Goal: Information Seeking & Learning: Learn about a topic

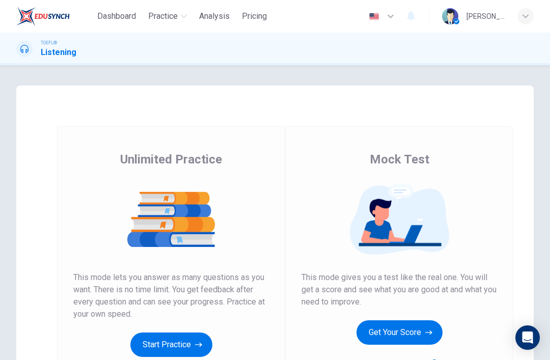
click at [417, 330] on button "Get Your Score" at bounding box center [399, 332] width 86 height 24
click at [407, 336] on button "Get Your Score" at bounding box center [399, 332] width 86 height 24
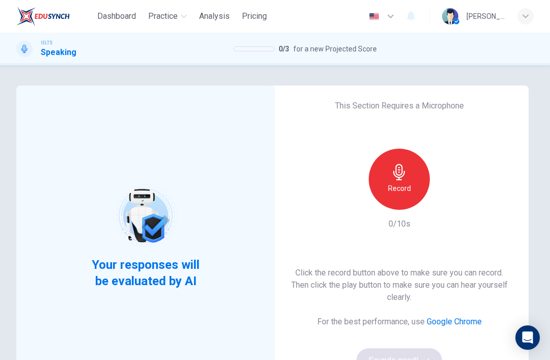
click at [404, 181] on div "Record" at bounding box center [399, 179] width 61 height 61
click at [442, 202] on icon "button" at bounding box center [446, 201] width 10 height 10
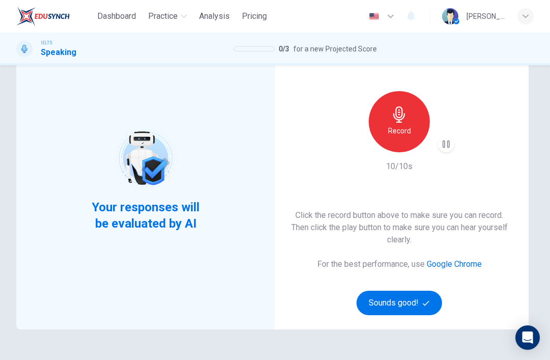
scroll to position [56, 0]
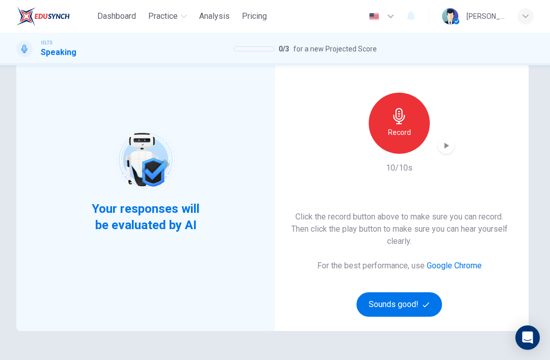
click at [395, 305] on button "Sounds good!" at bounding box center [399, 304] width 86 height 24
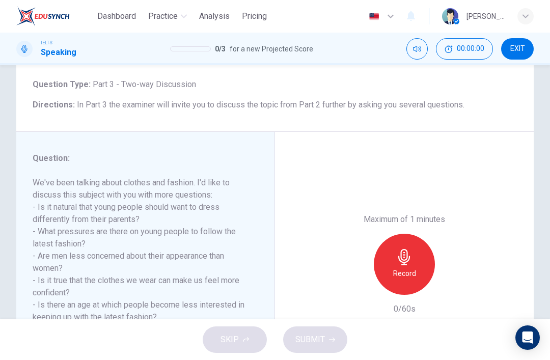
click at [402, 300] on div "Question : We've been talking about clothes and fashion. I'd like to discuss th…" at bounding box center [274, 264] width 517 height 265
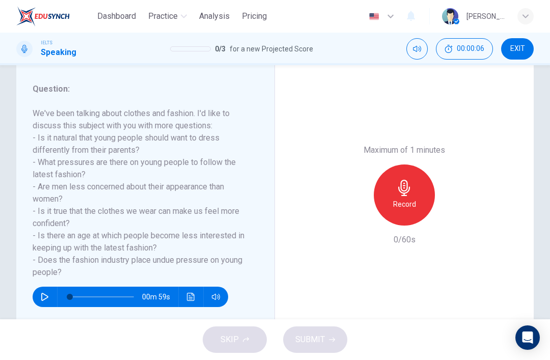
scroll to position [125, 0]
click at [413, 199] on h6 "Record" at bounding box center [404, 205] width 23 height 12
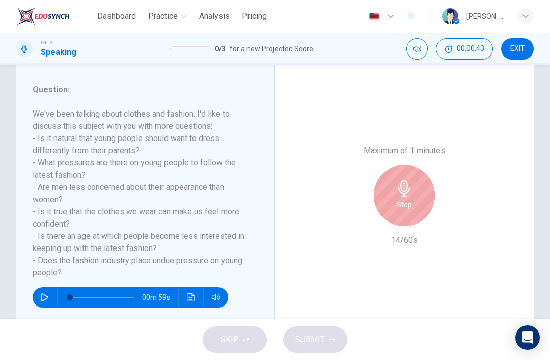
click at [403, 165] on div "Stop" at bounding box center [404, 195] width 61 height 61
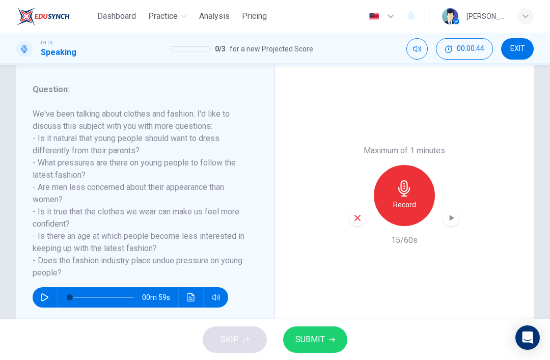
click at [354, 172] on div "Maximum of 1 minutes Record 15/60s" at bounding box center [404, 196] width 110 height 102
click at [360, 210] on div "button" at bounding box center [357, 218] width 16 height 16
click at [521, 55] on button "EXIT" at bounding box center [517, 48] width 33 height 21
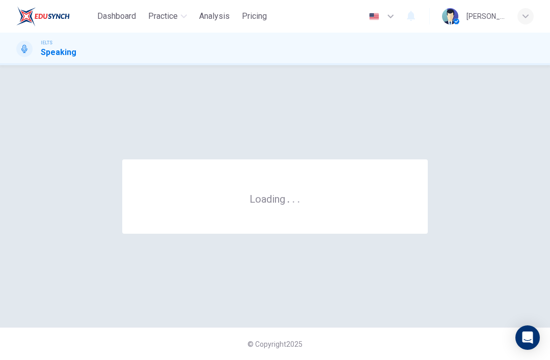
scroll to position [0, 0]
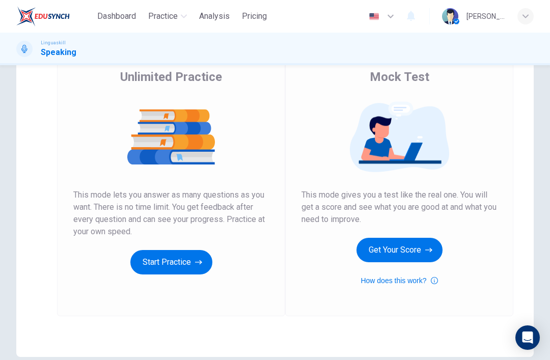
scroll to position [106, 0]
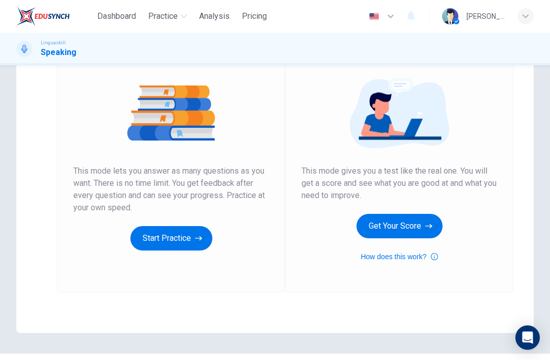
click at [417, 229] on button "Get Your Score" at bounding box center [399, 226] width 86 height 24
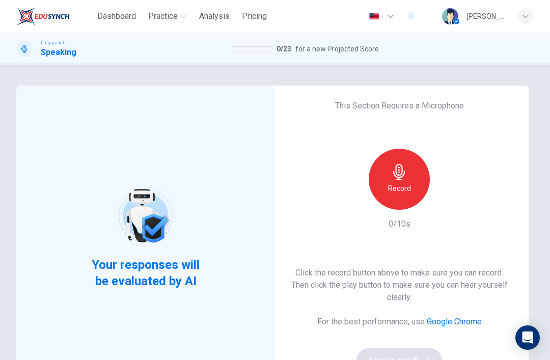
click at [401, 192] on h6 "Record" at bounding box center [399, 188] width 23 height 12
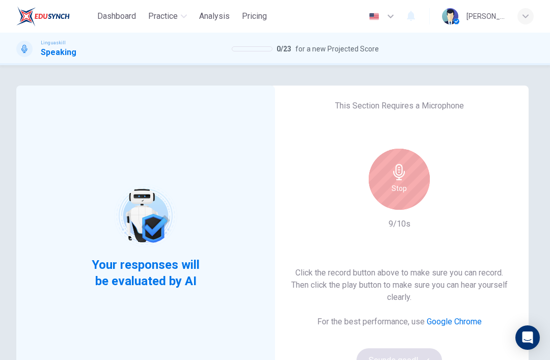
click at [410, 194] on div "Stop" at bounding box center [399, 179] width 61 height 61
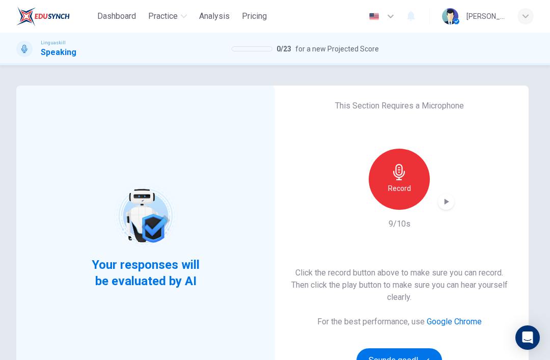
click at [452, 196] on div "button" at bounding box center [446, 201] width 16 height 16
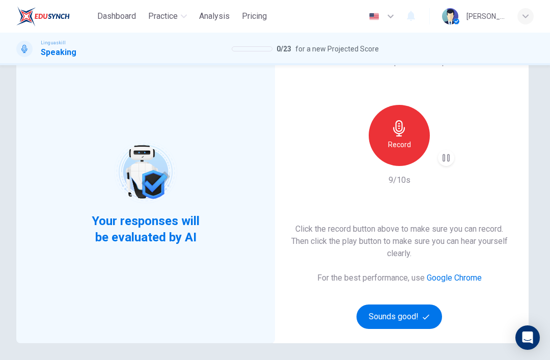
scroll to position [43, 0]
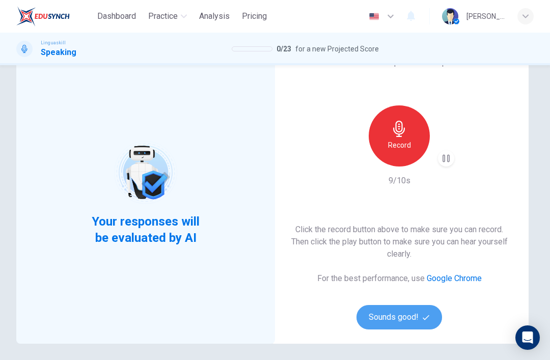
click at [409, 314] on button "Sounds good!" at bounding box center [399, 317] width 86 height 24
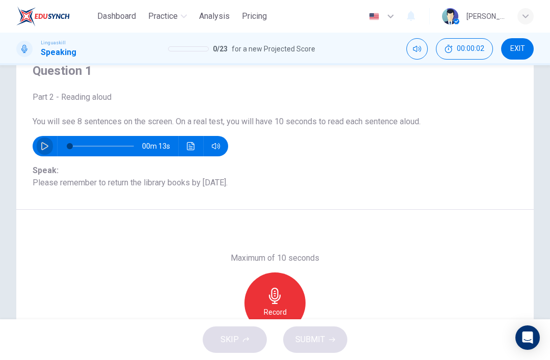
click at [45, 140] on button "button" at bounding box center [45, 146] width 16 height 20
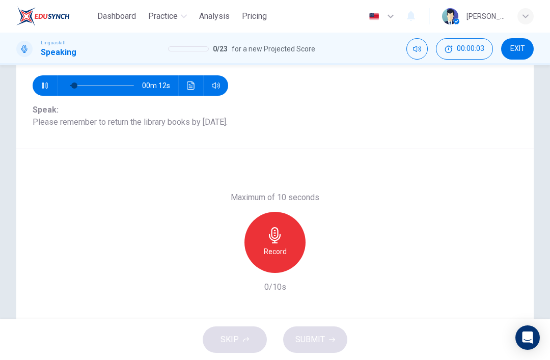
scroll to position [104, 0]
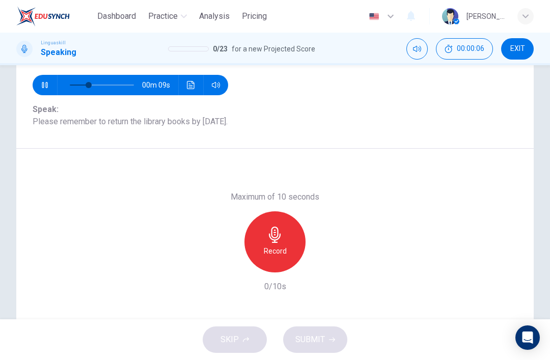
click at [50, 83] on button "button" at bounding box center [45, 85] width 16 height 20
click at [278, 256] on h6 "Record" at bounding box center [275, 251] width 23 height 12
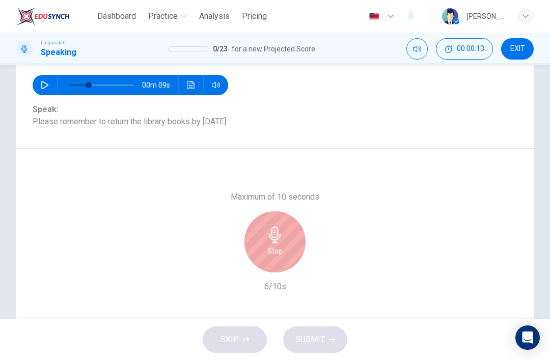
click at [278, 251] on h6 "Stop" at bounding box center [274, 251] width 15 height 12
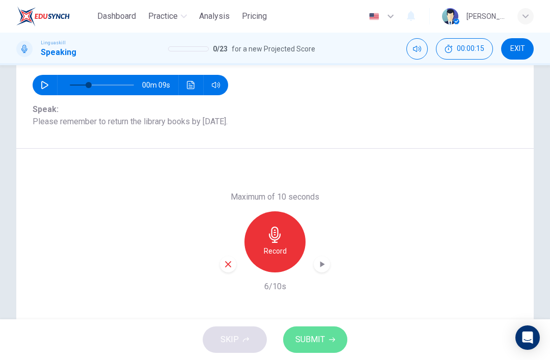
click at [320, 327] on button "SUBMIT" at bounding box center [315, 339] width 64 height 26
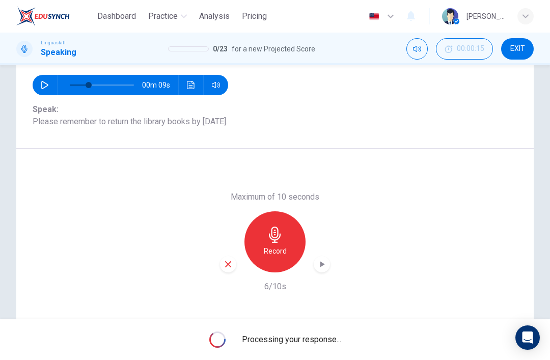
click at [326, 263] on icon "button" at bounding box center [322, 264] width 10 height 10
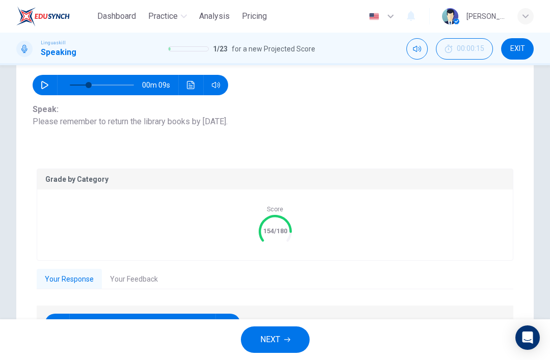
type input "0"
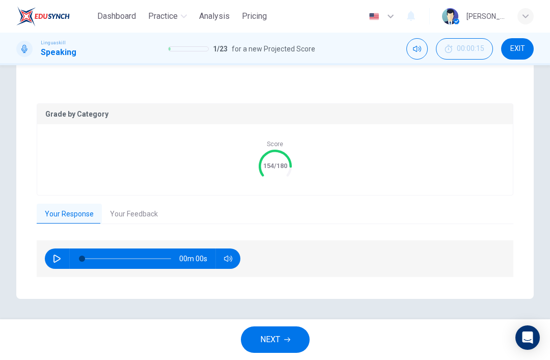
scroll to position [169, 0]
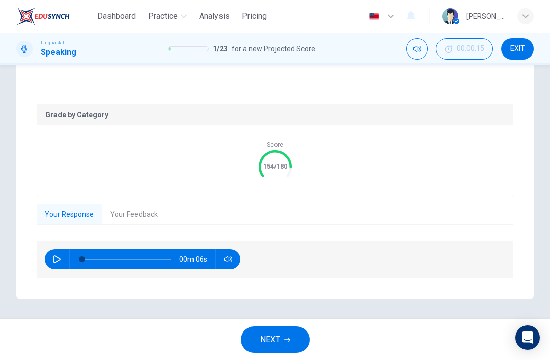
click at [61, 266] on button "button" at bounding box center [57, 259] width 16 height 20
type input "0"
click at [147, 212] on button "Your Feedback" at bounding box center [134, 214] width 64 height 21
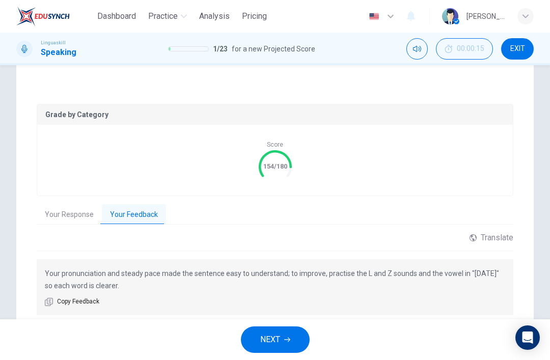
click at [281, 340] on button "NEXT" at bounding box center [275, 339] width 69 height 26
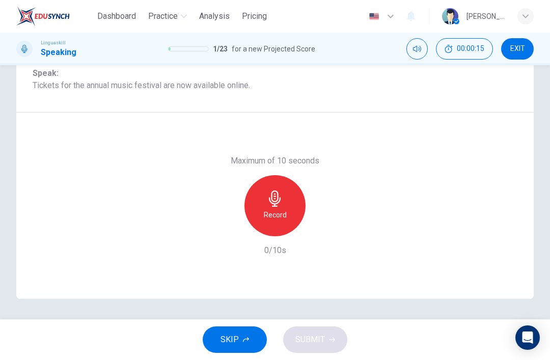
scroll to position [140, 0]
click at [286, 225] on div "Record" at bounding box center [274, 205] width 61 height 61
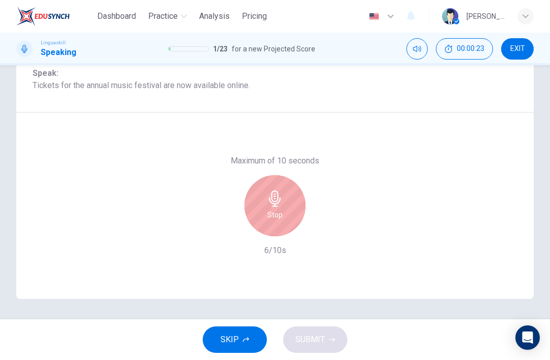
click at [276, 208] on div "Stop" at bounding box center [274, 205] width 61 height 61
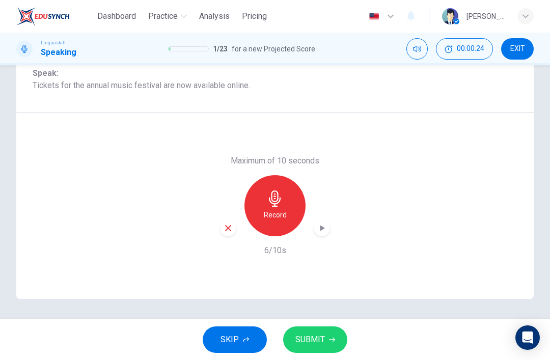
click at [320, 235] on div "button" at bounding box center [322, 228] width 16 height 16
click at [316, 333] on span "SUBMIT" at bounding box center [310, 339] width 30 height 14
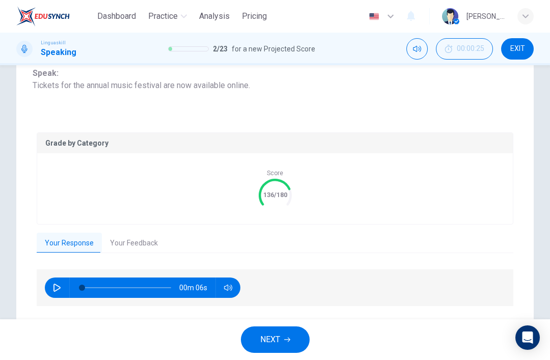
click at [292, 341] on button "NEXT" at bounding box center [275, 339] width 69 height 26
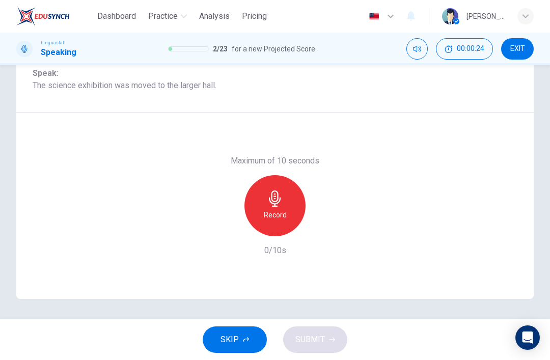
click at [241, 349] on button "SKIP" at bounding box center [235, 339] width 64 height 26
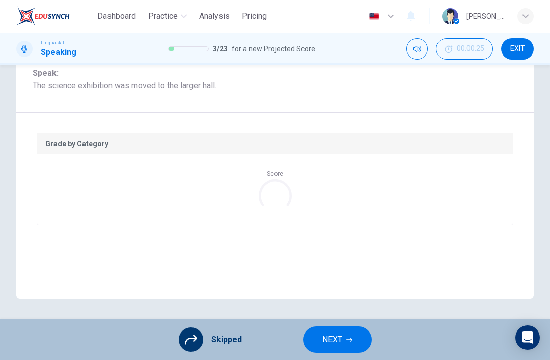
click at [352, 341] on icon "button" at bounding box center [349, 339] width 6 height 6
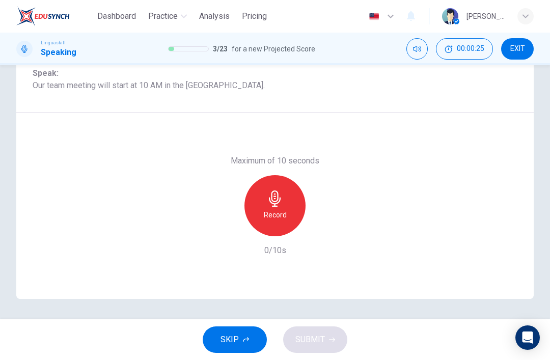
click at [252, 336] on button "SKIP" at bounding box center [235, 339] width 64 height 26
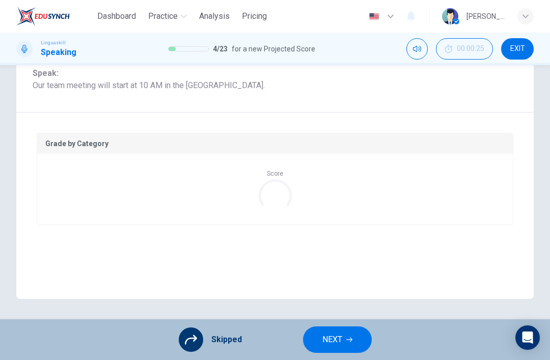
click at [328, 334] on span "NEXT" at bounding box center [332, 339] width 20 height 14
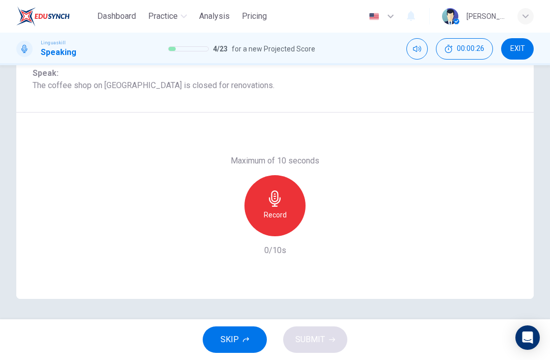
click at [254, 337] on button "SKIP" at bounding box center [235, 339] width 64 height 26
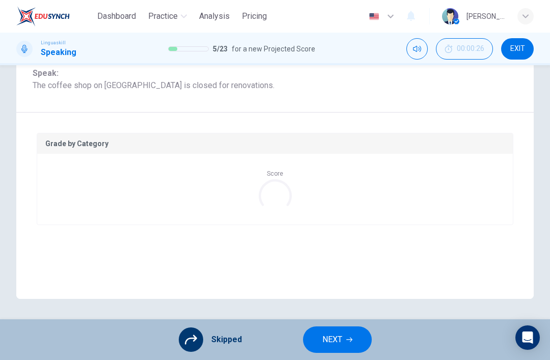
click at [342, 339] on button "NEXT" at bounding box center [337, 339] width 69 height 26
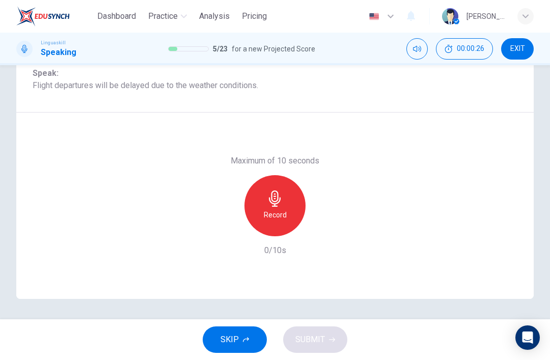
click at [247, 334] on button "SKIP" at bounding box center [235, 339] width 64 height 26
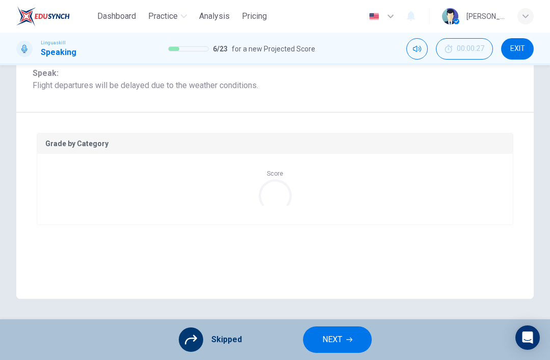
click at [334, 336] on span "NEXT" at bounding box center [332, 339] width 20 height 14
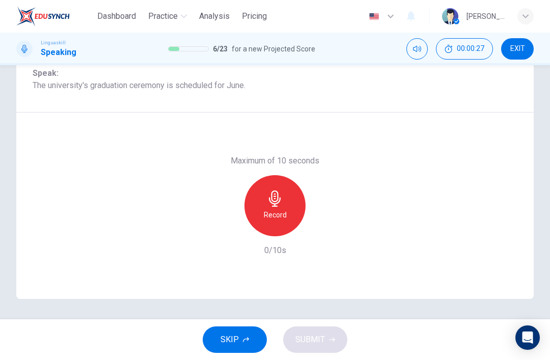
click at [241, 334] on button "SKIP" at bounding box center [235, 339] width 64 height 26
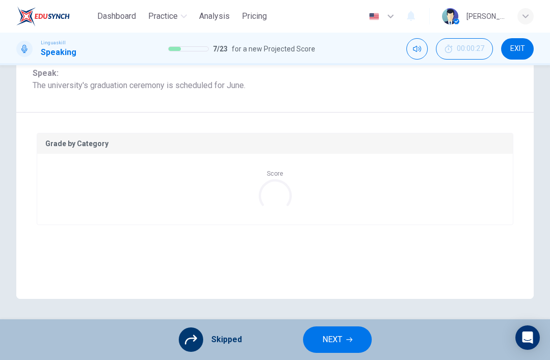
click at [336, 333] on span "NEXT" at bounding box center [332, 339] width 20 height 14
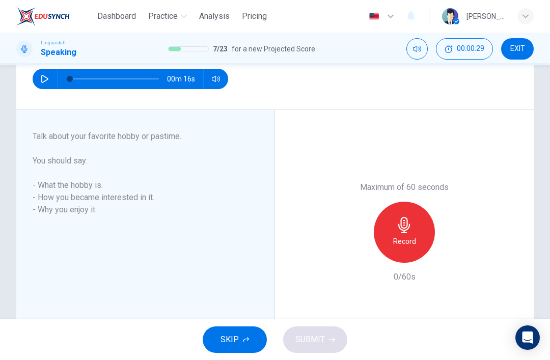
scroll to position [114, 0]
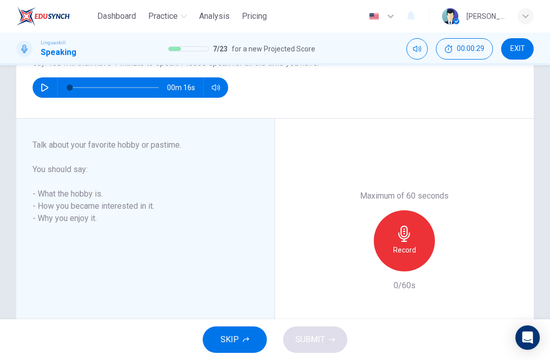
click at [38, 87] on button "button" at bounding box center [45, 87] width 16 height 20
type input "0"
click at [425, 231] on div "Record" at bounding box center [404, 240] width 61 height 61
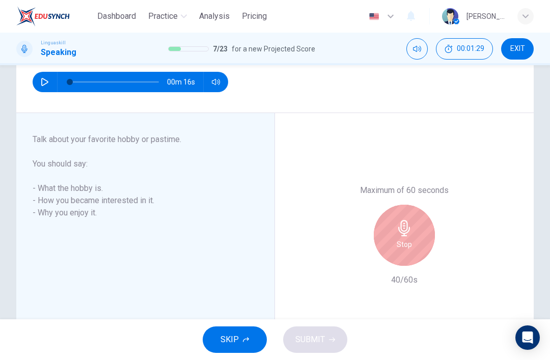
scroll to position [119, 0]
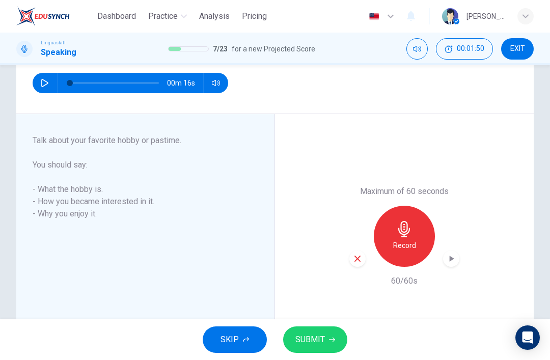
click at [454, 260] on icon "button" at bounding box center [451, 258] width 10 height 10
click at [321, 351] on button "SUBMIT" at bounding box center [315, 339] width 64 height 26
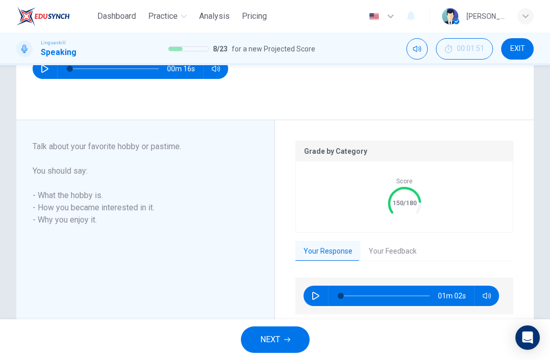
scroll to position [134, 0]
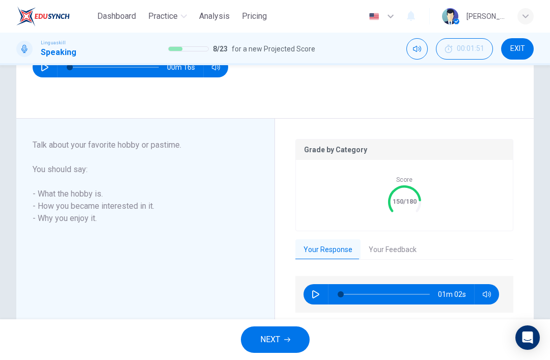
click at [396, 250] on button "Your Feedback" at bounding box center [392, 249] width 64 height 21
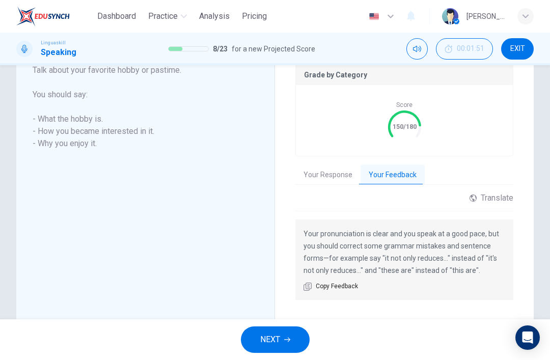
scroll to position [208, 0]
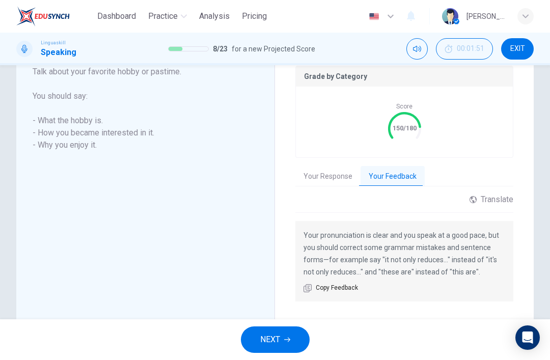
click at [296, 352] on button "NEXT" at bounding box center [275, 339] width 69 height 26
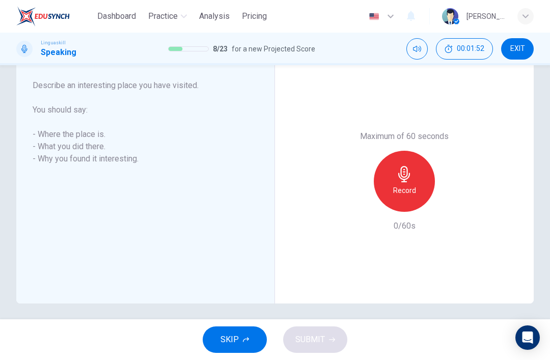
scroll to position [170, 0]
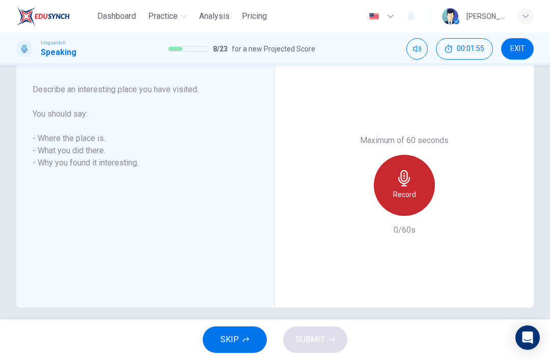
click at [417, 175] on div "Record" at bounding box center [404, 185] width 61 height 61
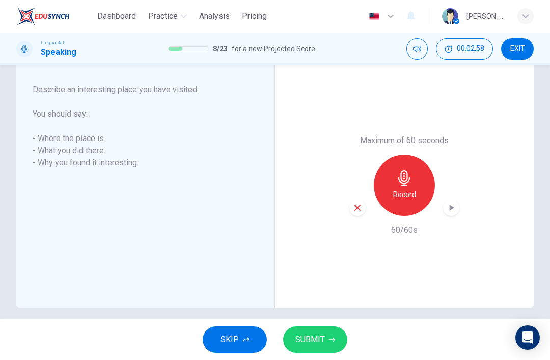
click at [331, 349] on button "SUBMIT" at bounding box center [315, 339] width 64 height 26
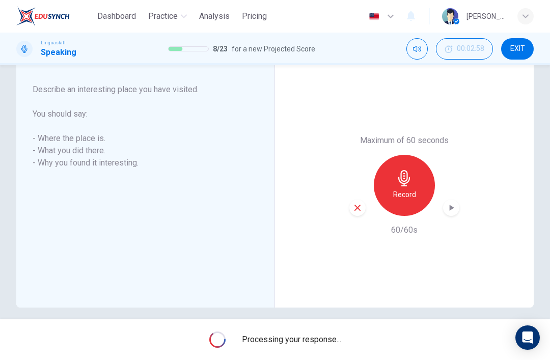
click at [459, 209] on div "button" at bounding box center [451, 208] width 16 height 16
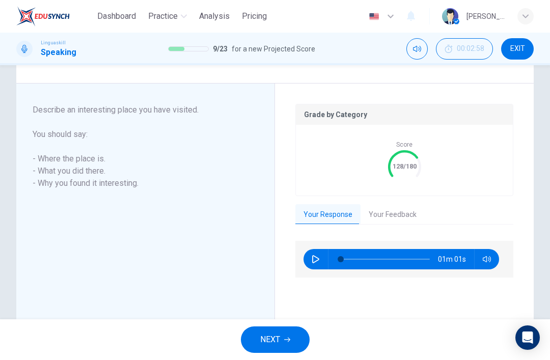
click at [401, 214] on button "Your Feedback" at bounding box center [392, 214] width 64 height 21
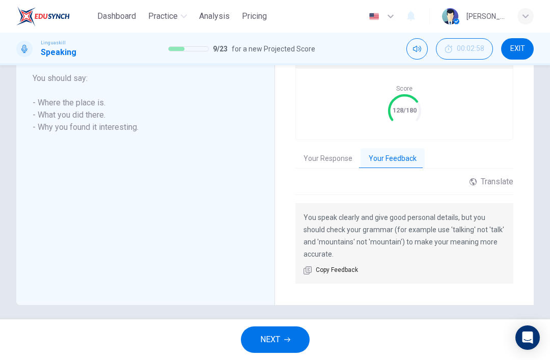
scroll to position [226, 0]
click at [302, 339] on button "NEXT" at bounding box center [275, 339] width 69 height 26
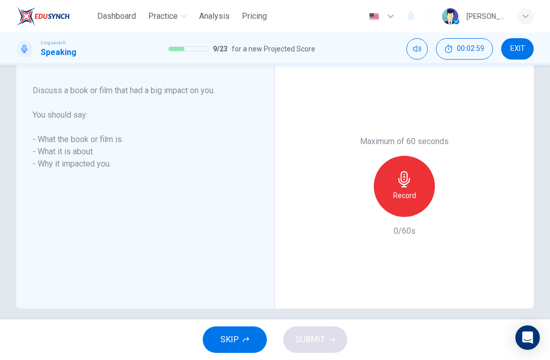
scroll to position [165, 0]
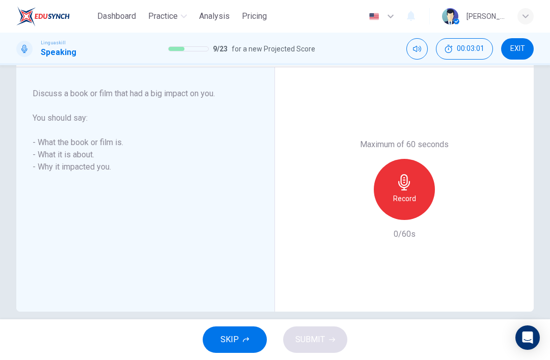
click at [414, 172] on div "Record" at bounding box center [404, 189] width 61 height 61
click at [453, 208] on icon "button" at bounding box center [451, 212] width 10 height 10
click at [322, 331] on button "SUBMIT" at bounding box center [315, 339] width 64 height 26
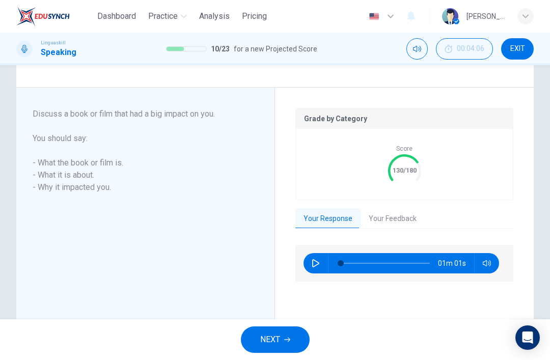
click at [409, 225] on button "Your Feedback" at bounding box center [392, 218] width 64 height 21
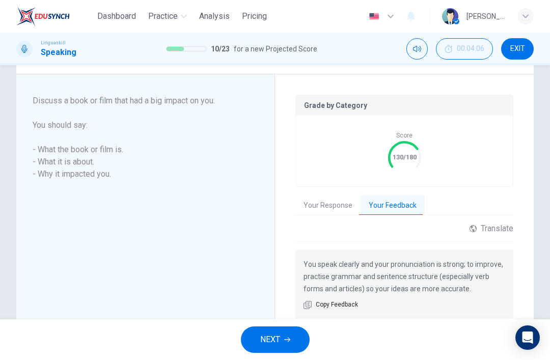
scroll to position [179, 0]
click at [347, 212] on button "Your Response" at bounding box center [327, 204] width 65 height 21
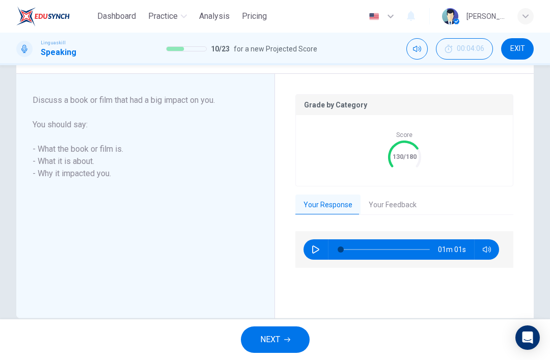
click at [403, 199] on button "Your Feedback" at bounding box center [392, 204] width 64 height 21
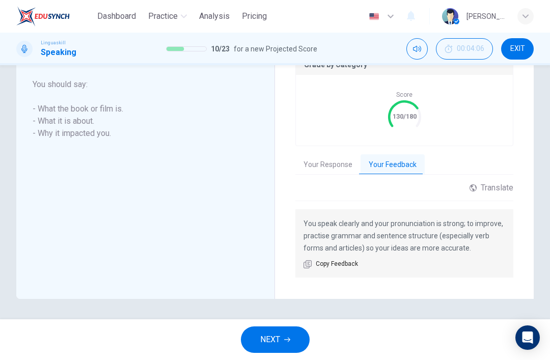
scroll to position [219, 0]
click at [292, 352] on button "NEXT" at bounding box center [275, 339] width 69 height 26
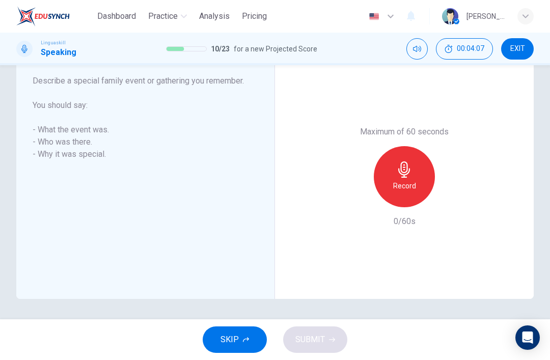
scroll to position [174, 0]
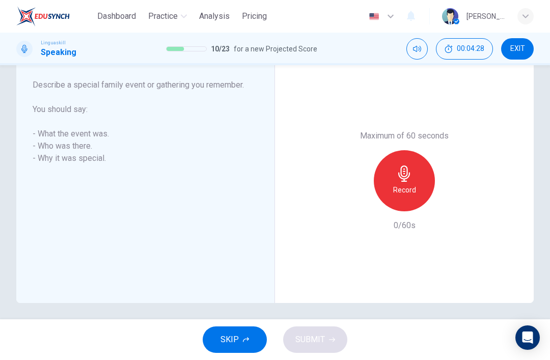
click at [424, 172] on div "Record" at bounding box center [404, 180] width 61 height 61
click at [465, 193] on div "Maximum of 60 seconds Record 60/60s" at bounding box center [404, 181] width 259 height 244
click at [453, 201] on icon "button" at bounding box center [451, 203] width 10 height 10
click at [332, 334] on button "SUBMIT" at bounding box center [315, 339] width 64 height 26
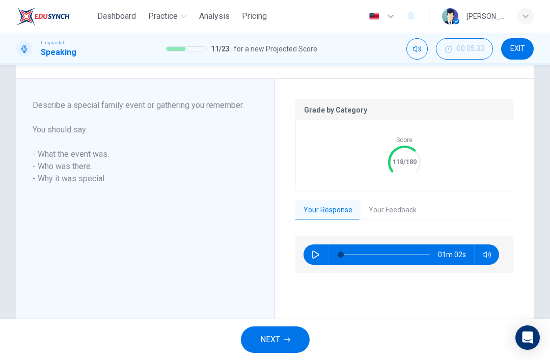
click at [401, 209] on button "Your Feedback" at bounding box center [392, 210] width 64 height 21
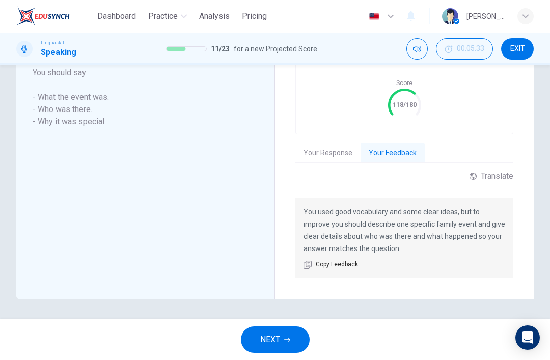
click at [295, 346] on button "NEXT" at bounding box center [275, 339] width 69 height 26
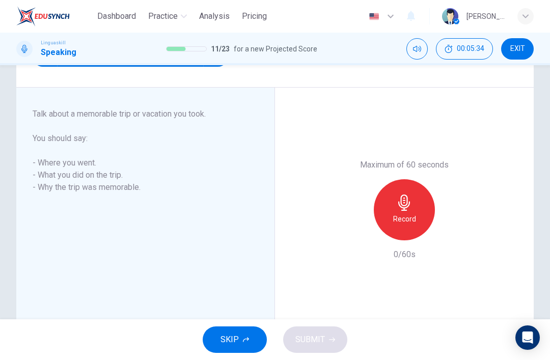
scroll to position [133, 0]
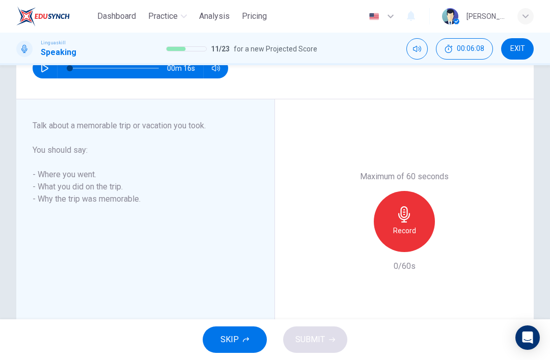
click at [417, 223] on div "Record" at bounding box center [404, 221] width 61 height 61
click at [452, 236] on div "button" at bounding box center [451, 244] width 16 height 16
click at [325, 343] on button "SUBMIT" at bounding box center [315, 339] width 64 height 26
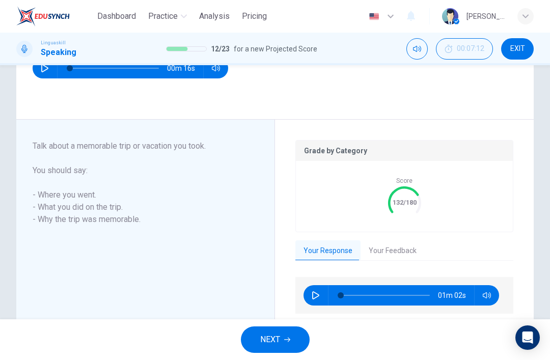
click at [394, 248] on button "Your Feedback" at bounding box center [392, 250] width 64 height 21
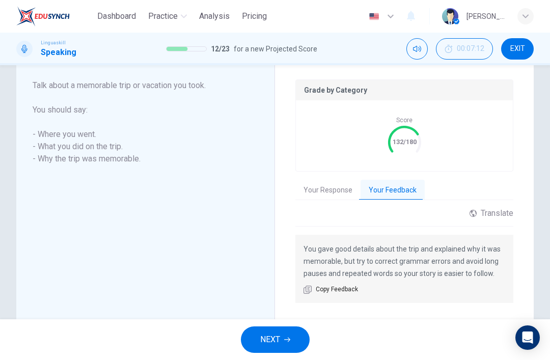
scroll to position [176, 0]
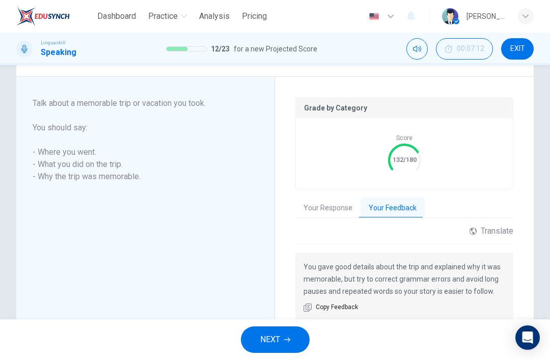
click at [284, 343] on button "NEXT" at bounding box center [275, 339] width 69 height 26
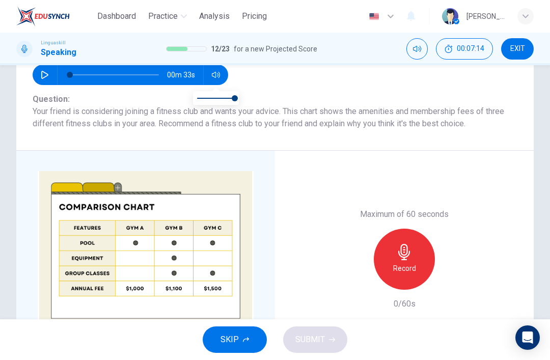
scroll to position [155, 0]
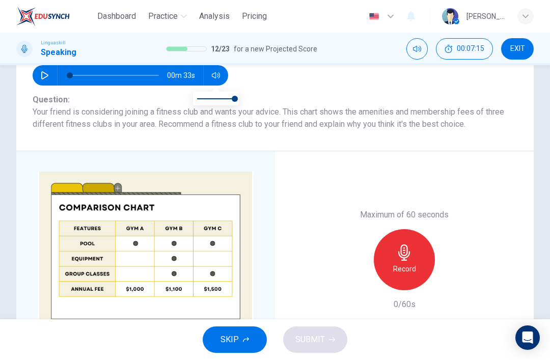
click at [40, 71] on button "button" at bounding box center [45, 75] width 16 height 20
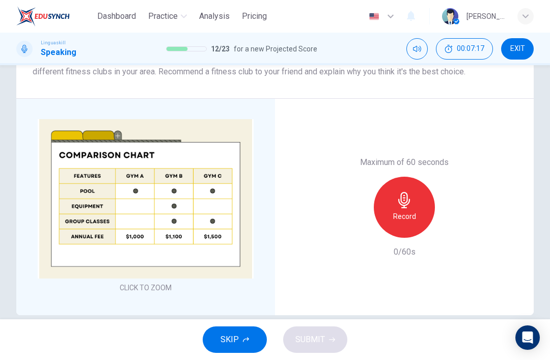
scroll to position [205, 0]
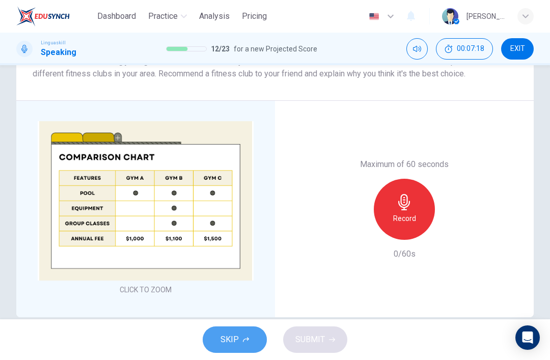
click at [245, 333] on button "SKIP" at bounding box center [235, 339] width 64 height 26
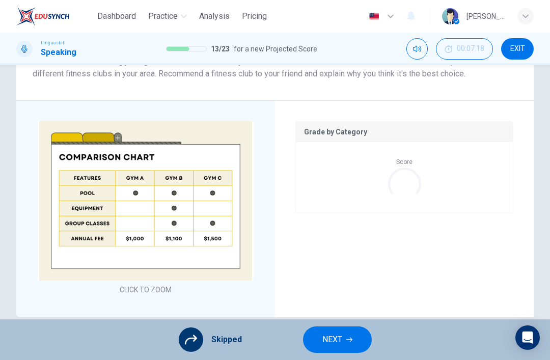
click at [353, 335] on button "NEXT" at bounding box center [337, 339] width 69 height 26
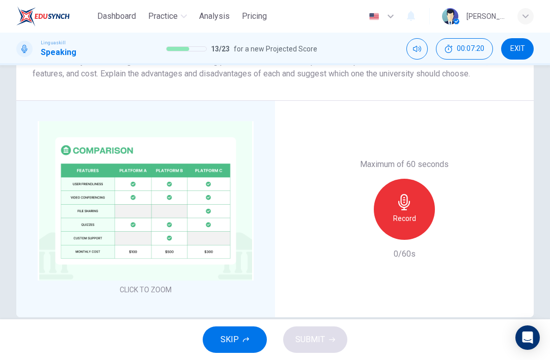
click at [243, 337] on icon "button" at bounding box center [246, 339] width 6 height 6
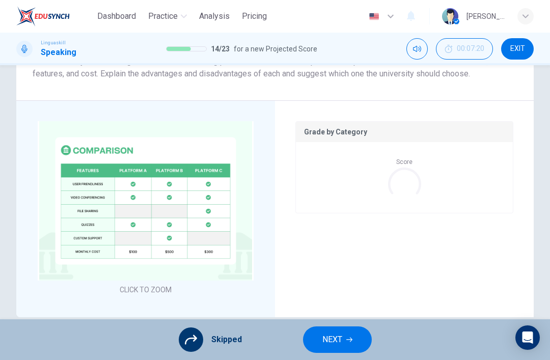
type input "38"
click at [364, 349] on button "NEXT" at bounding box center [337, 339] width 69 height 26
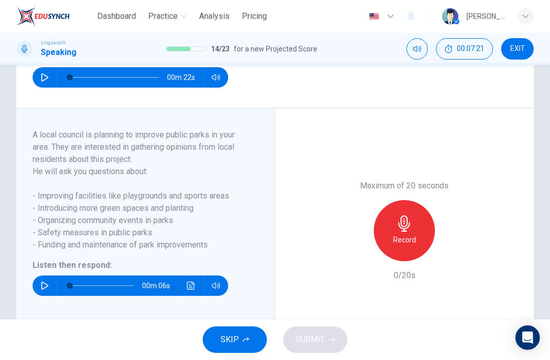
scroll to position [136, 0]
click at [47, 82] on button "button" at bounding box center [45, 77] width 16 height 20
click at [46, 86] on button "button" at bounding box center [45, 77] width 16 height 20
type input "23"
click at [46, 286] on icon "button" at bounding box center [45, 285] width 8 height 8
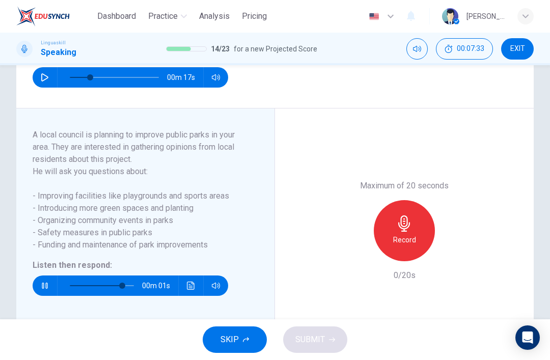
type input "0"
click at [420, 209] on div "Record" at bounding box center [404, 230] width 61 height 61
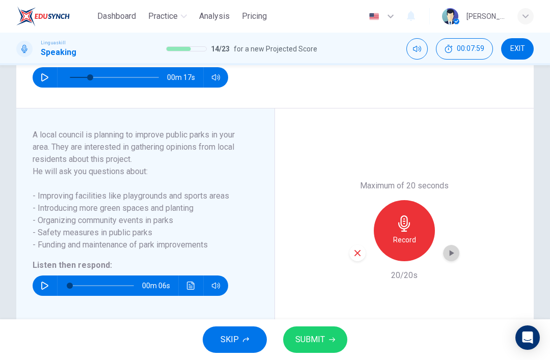
click at [454, 252] on icon "button" at bounding box center [451, 253] width 10 height 10
click at [323, 339] on span "SUBMIT" at bounding box center [310, 339] width 30 height 14
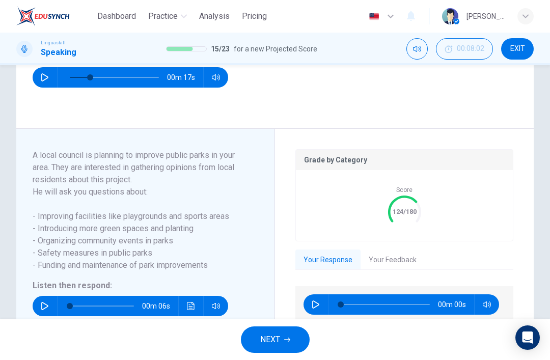
type input "0"
click at [411, 260] on button "Your Feedback" at bounding box center [392, 259] width 64 height 21
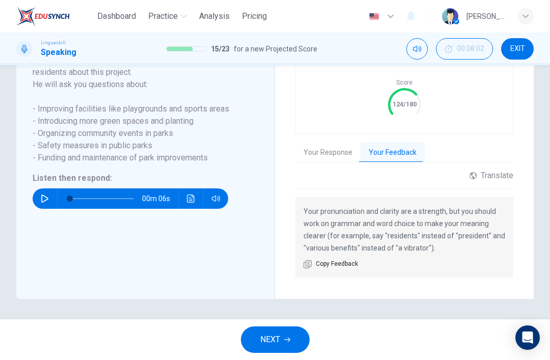
scroll to position [243, 0]
click at [289, 348] on button "NEXT" at bounding box center [275, 339] width 69 height 26
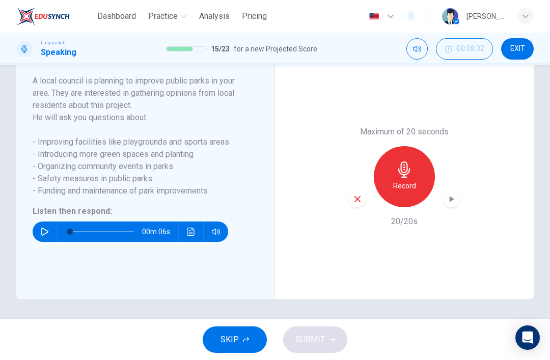
scroll to position [190, 0]
click at [45, 239] on button "button" at bounding box center [45, 231] width 16 height 20
click at [404, 159] on div "Record" at bounding box center [404, 176] width 61 height 61
click at [361, 195] on icon "button" at bounding box center [357, 198] width 9 height 9
click at [415, 178] on div "Record" at bounding box center [404, 176] width 61 height 61
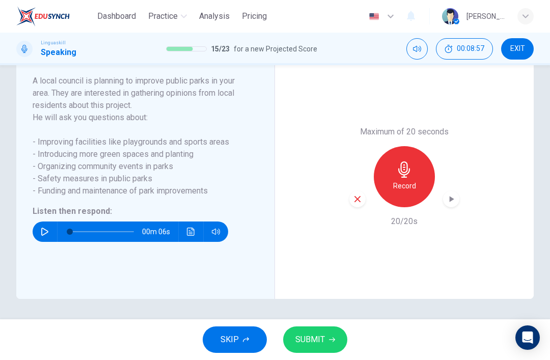
click at [454, 196] on icon "button" at bounding box center [451, 199] width 10 height 10
click at [329, 335] on button "SUBMIT" at bounding box center [315, 339] width 64 height 26
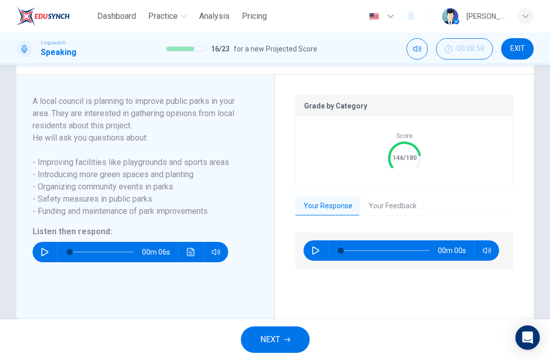
click at [381, 214] on button "Your Feedback" at bounding box center [392, 205] width 64 height 21
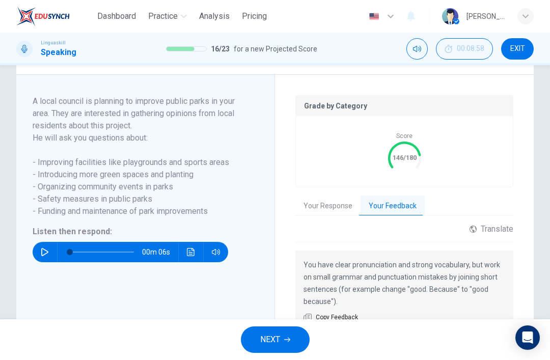
scroll to position [236, 0]
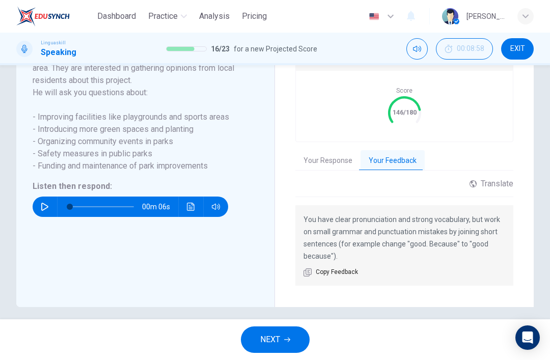
click at [288, 352] on button "NEXT" at bounding box center [275, 339] width 69 height 26
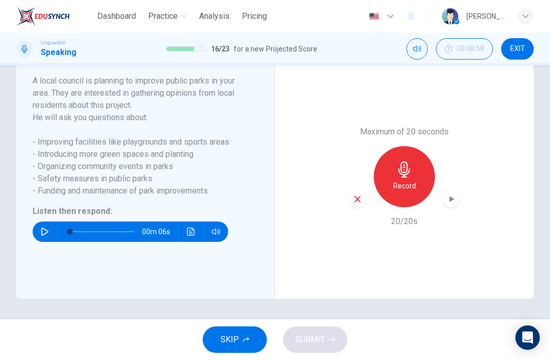
scroll to position [190, 0]
click at [41, 245] on div "Part 5 - Communication activity A local council is planning to improve public p…" at bounding box center [150, 177] width 234 height 204
click at [50, 220] on div "00m 04s" at bounding box center [139, 229] width 213 height 24
click at [48, 223] on button "button" at bounding box center [45, 231] width 16 height 20
type input "0"
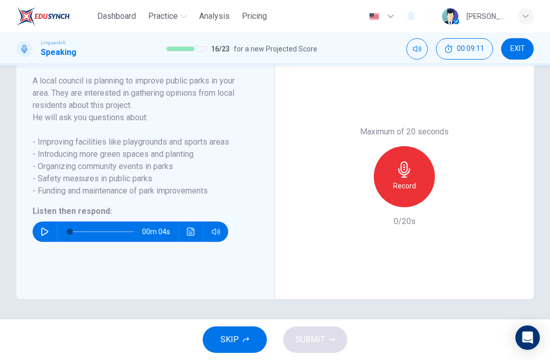
click at [402, 160] on div "Record" at bounding box center [404, 176] width 61 height 61
click at [444, 194] on div "button" at bounding box center [451, 199] width 16 height 16
click at [332, 334] on button "SUBMIT" at bounding box center [315, 339] width 64 height 26
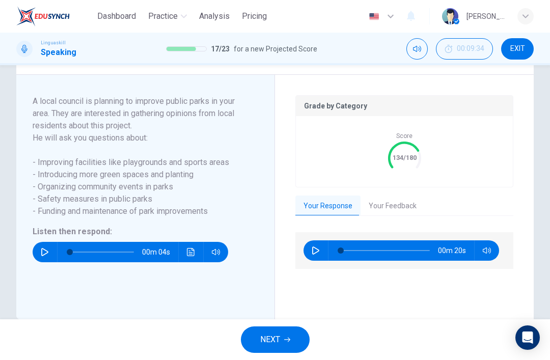
click at [400, 201] on button "Your Feedback" at bounding box center [392, 205] width 64 height 21
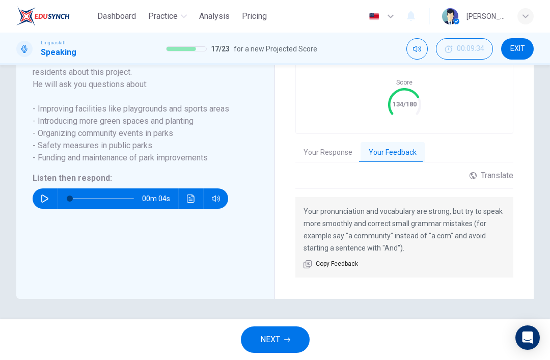
scroll to position [243, 0]
